Goal: Task Accomplishment & Management: Manage account settings

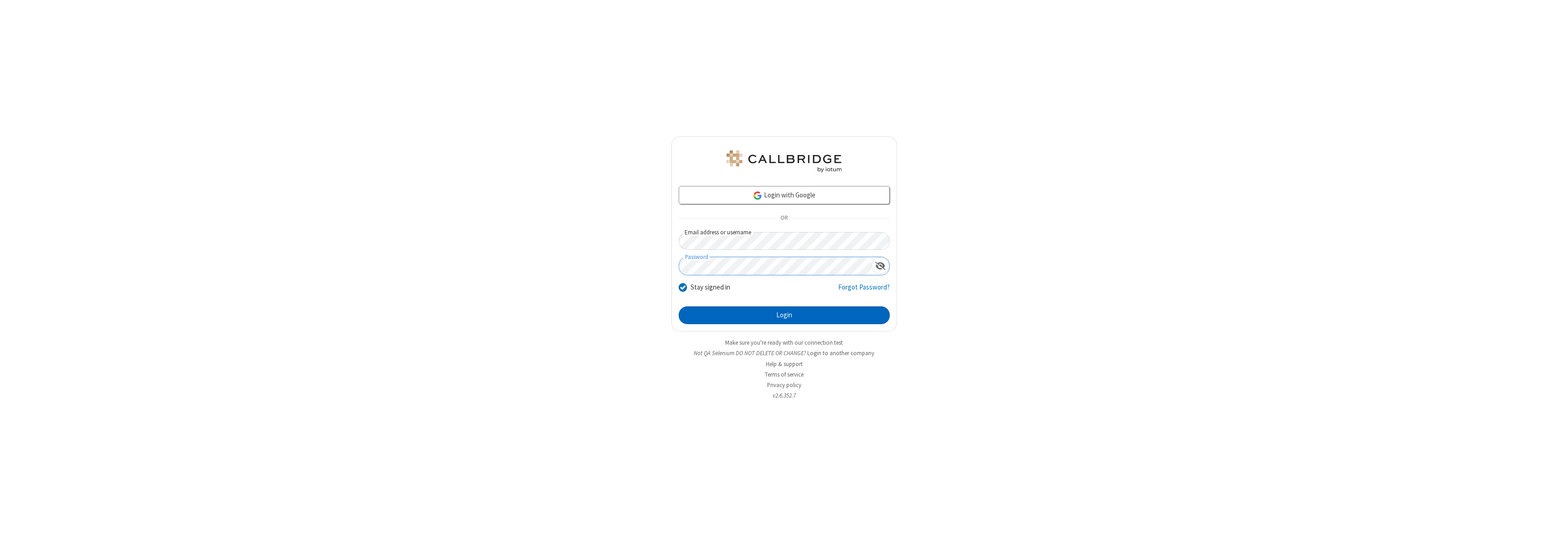
click at [784, 315] on button "Login" at bounding box center [784, 315] width 211 height 18
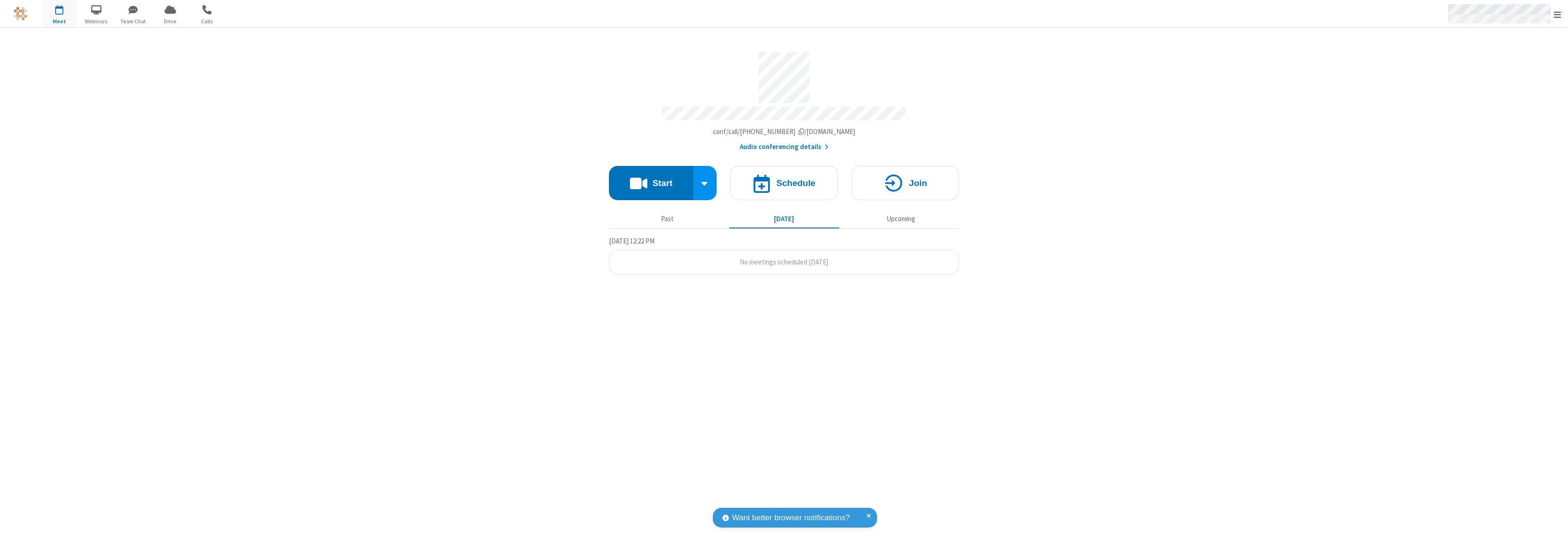
click at [1558, 14] on span "Open menu" at bounding box center [1558, 14] width 7 height 9
click at [1504, 61] on div "Settings" at bounding box center [1504, 61] width 127 height 24
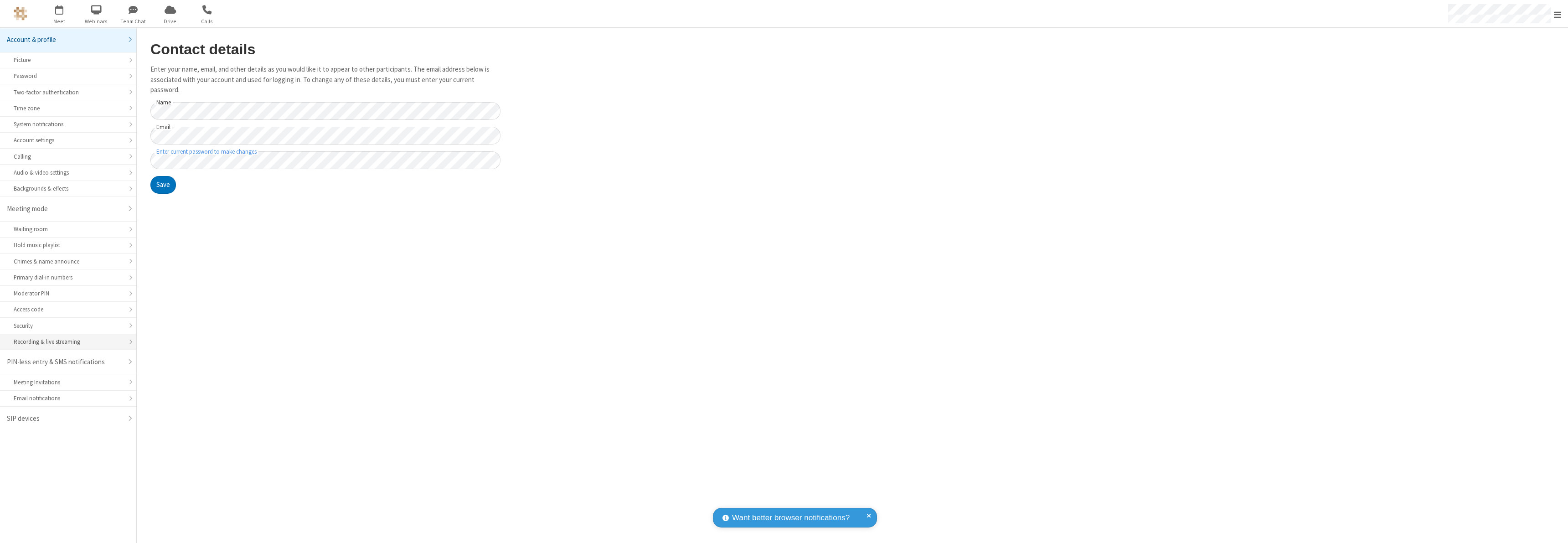
click at [68, 342] on div "Recording & live streaming" at bounding box center [68, 342] width 109 height 9
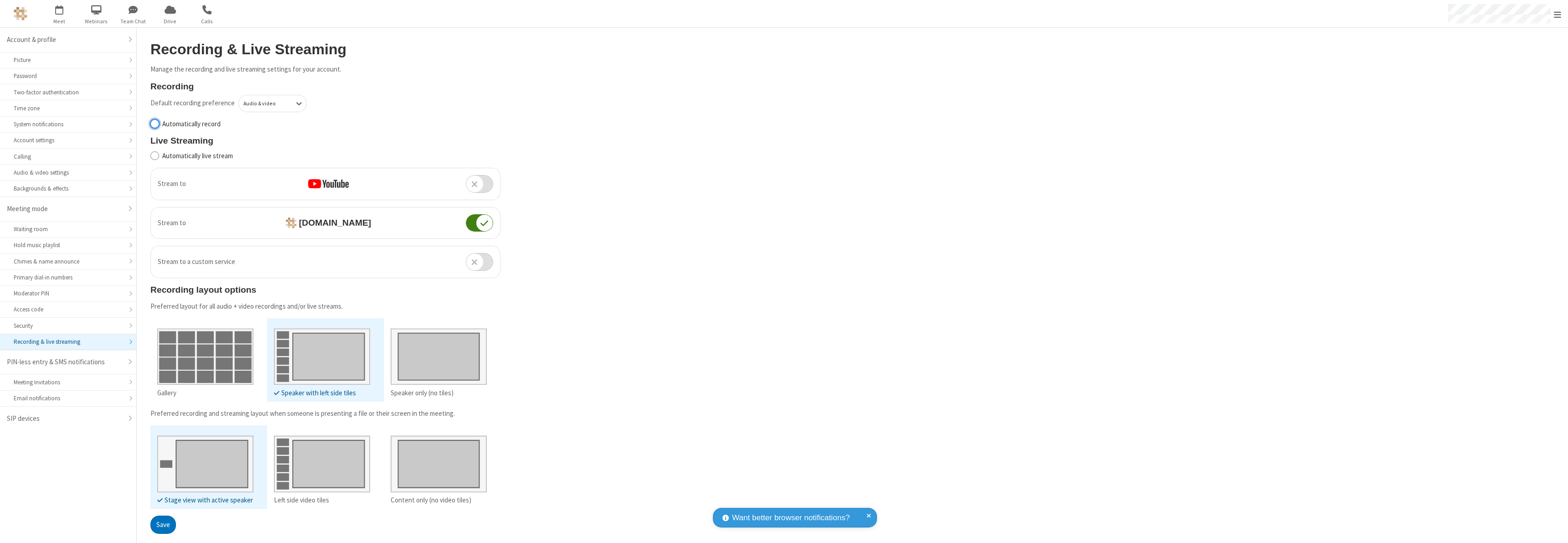
click at [155, 124] on input "Automatically record" at bounding box center [155, 124] width 9 height 10
checkbox input "true"
